Goal: Task Accomplishment & Management: Use online tool/utility

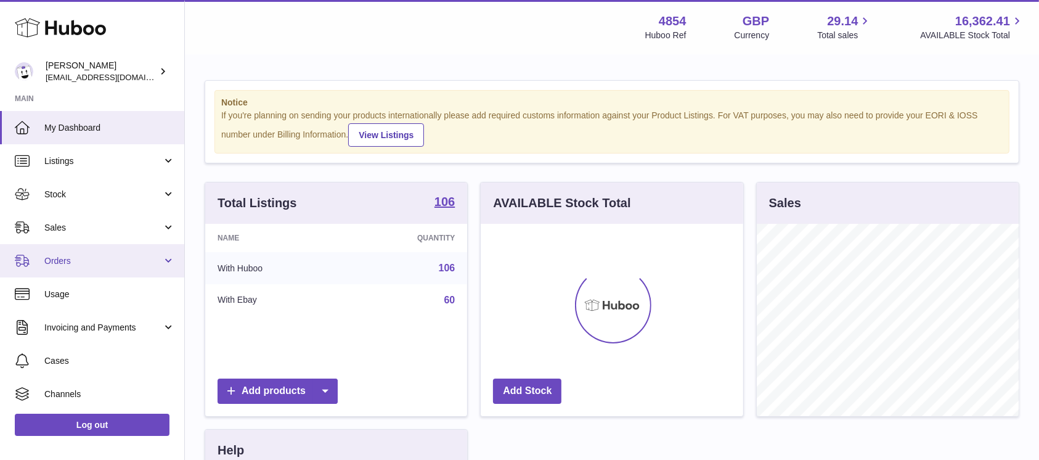
scroll to position [192, 262]
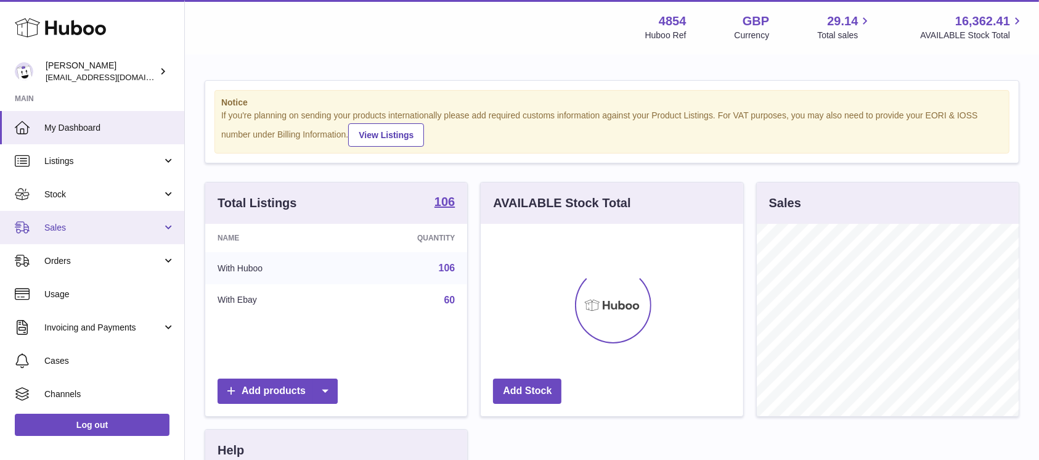
click at [140, 230] on span "Sales" at bounding box center [103, 228] width 118 height 12
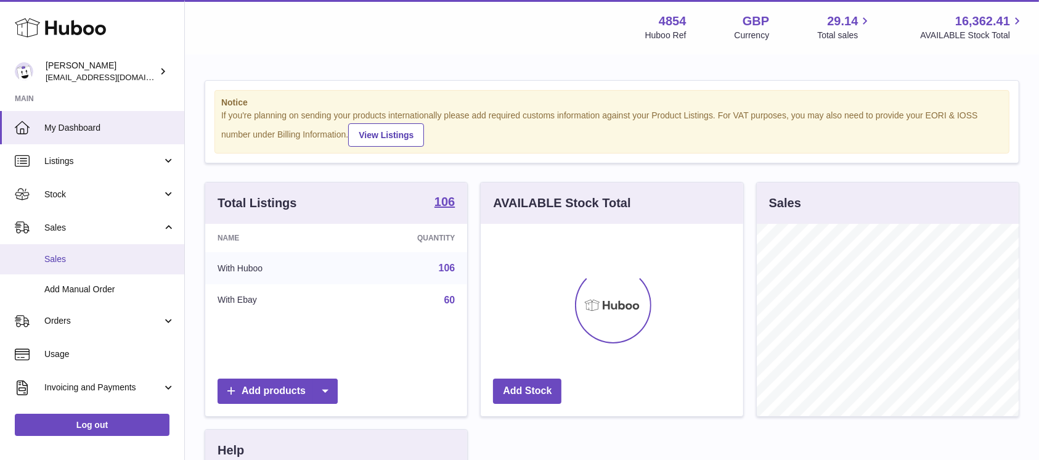
click at [108, 261] on span "Sales" at bounding box center [109, 259] width 131 height 12
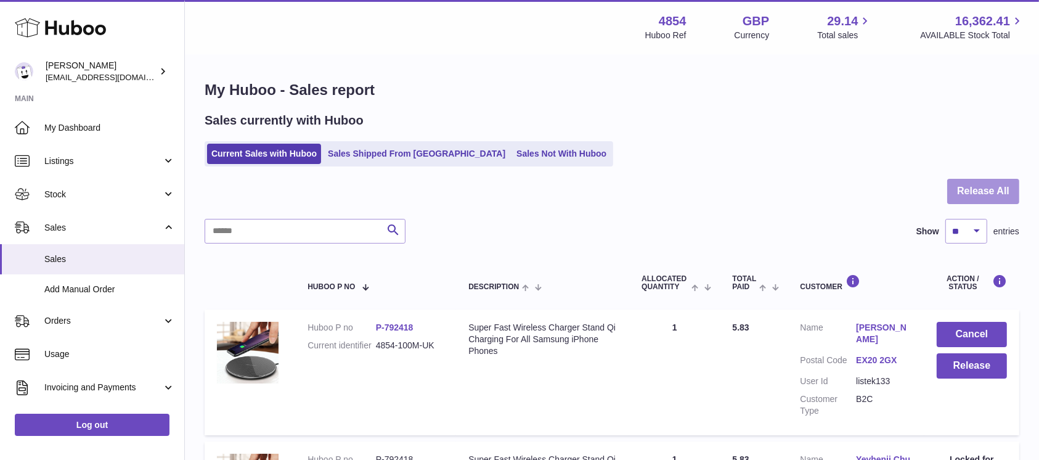
click at [961, 185] on button "Release All" at bounding box center [983, 191] width 72 height 25
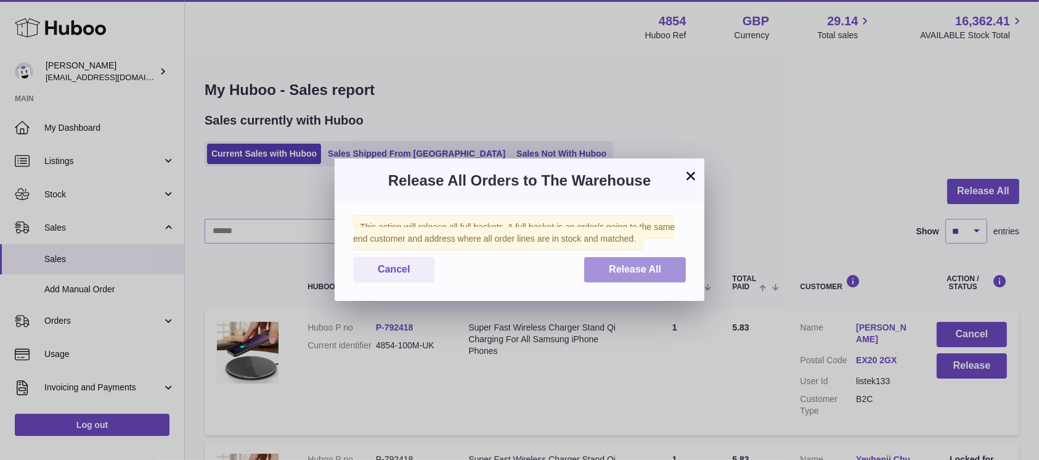
click at [639, 275] on button "Release All" at bounding box center [635, 269] width 102 height 25
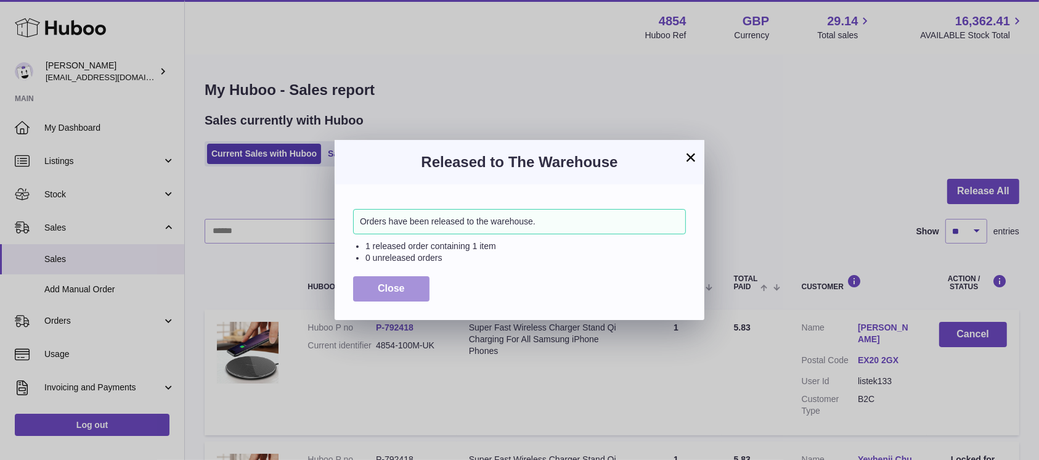
drag, startPoint x: 395, startPoint y: 282, endPoint x: 447, endPoint y: 229, distance: 74.1
click at [395, 283] on span "Close" at bounding box center [391, 288] width 27 height 10
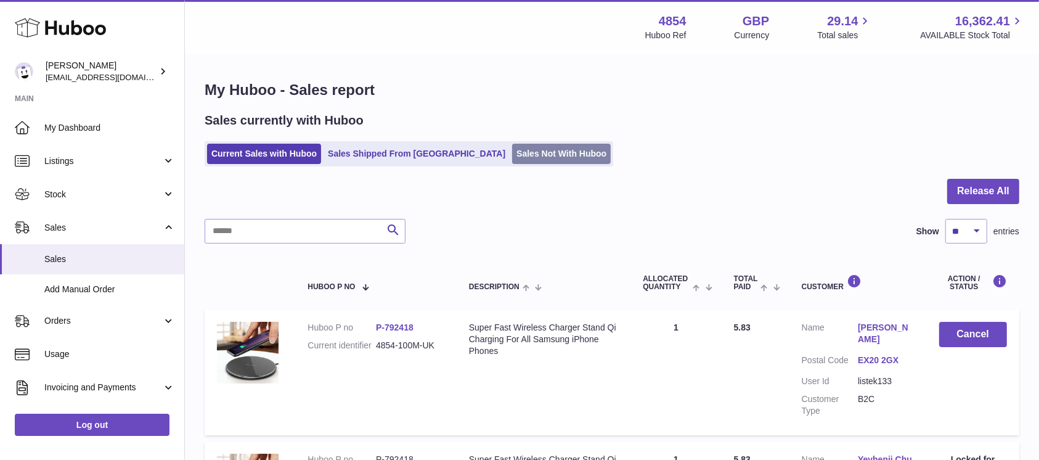
click at [512, 160] on link "Sales Not With Huboo" at bounding box center [561, 154] width 99 height 20
